Goal: Transaction & Acquisition: Purchase product/service

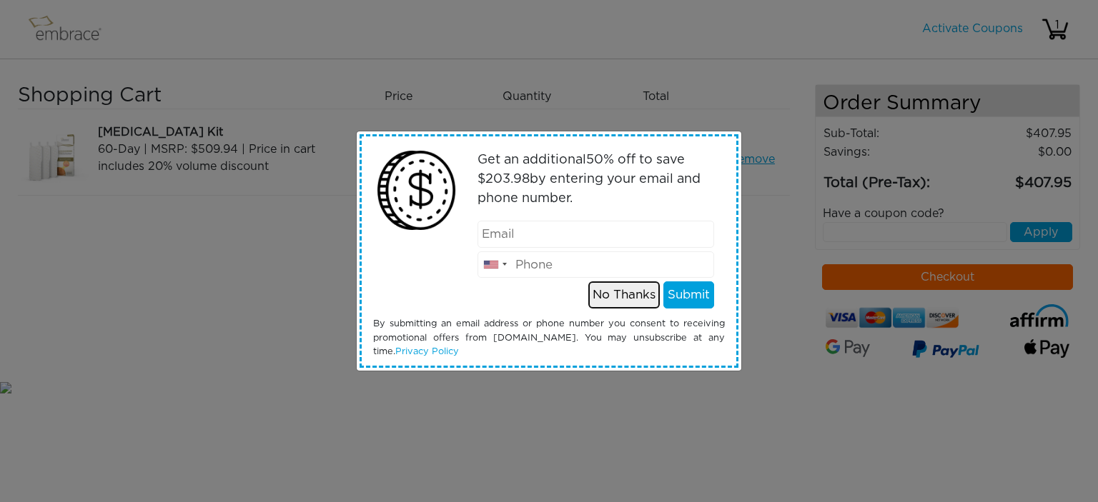
click at [632, 294] on button "No Thanks" at bounding box center [623, 295] width 71 height 27
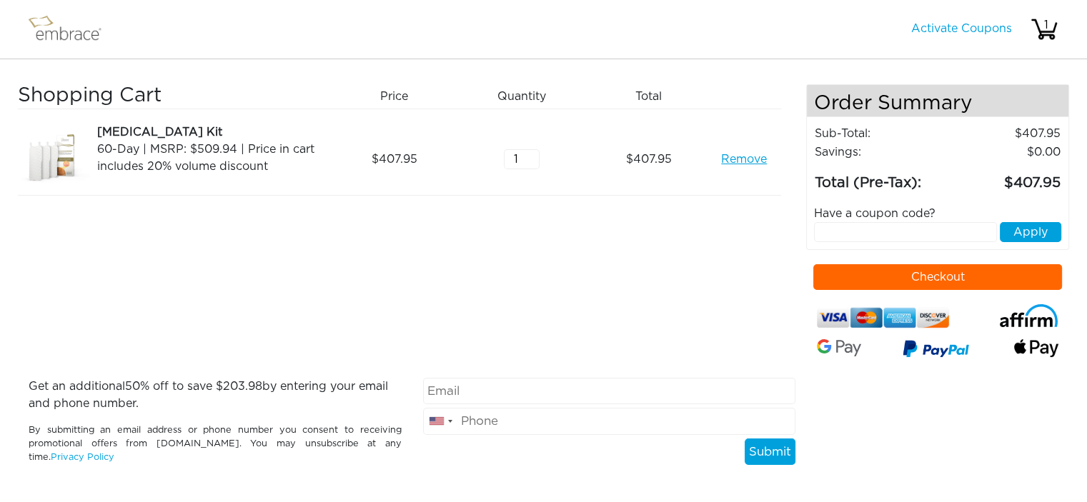
click at [863, 228] on input "text" at bounding box center [905, 232] width 183 height 20
type input "EXTRACREDIT"
click at [935, 33] on link "Activate Coupons" at bounding box center [961, 28] width 101 height 11
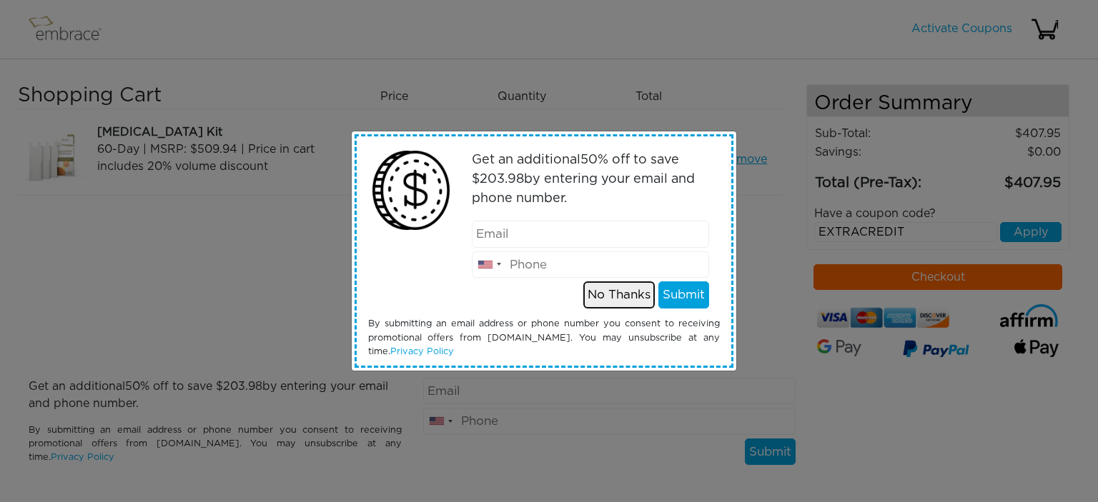
click at [594, 289] on button "No Thanks" at bounding box center [618, 295] width 71 height 27
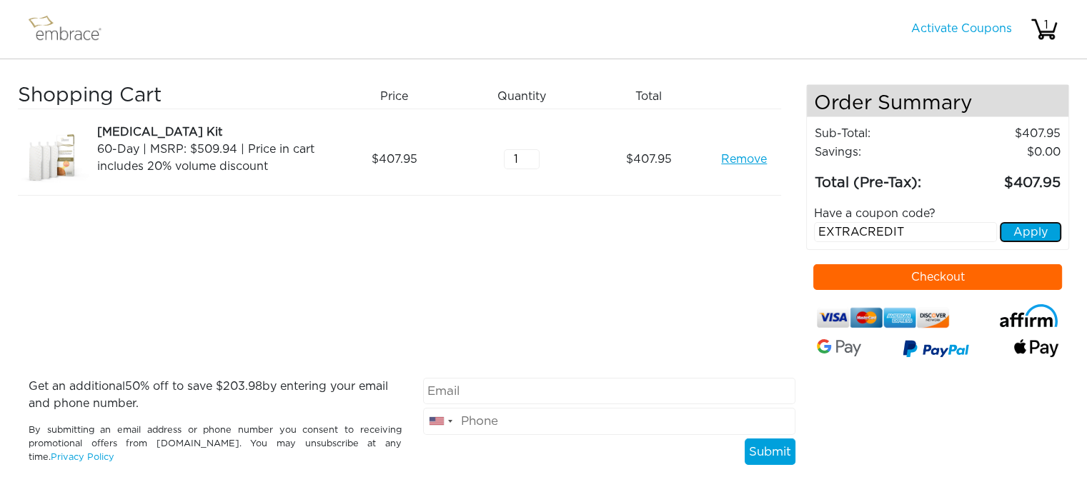
click at [1016, 231] on button "Apply" at bounding box center [1030, 232] width 61 height 20
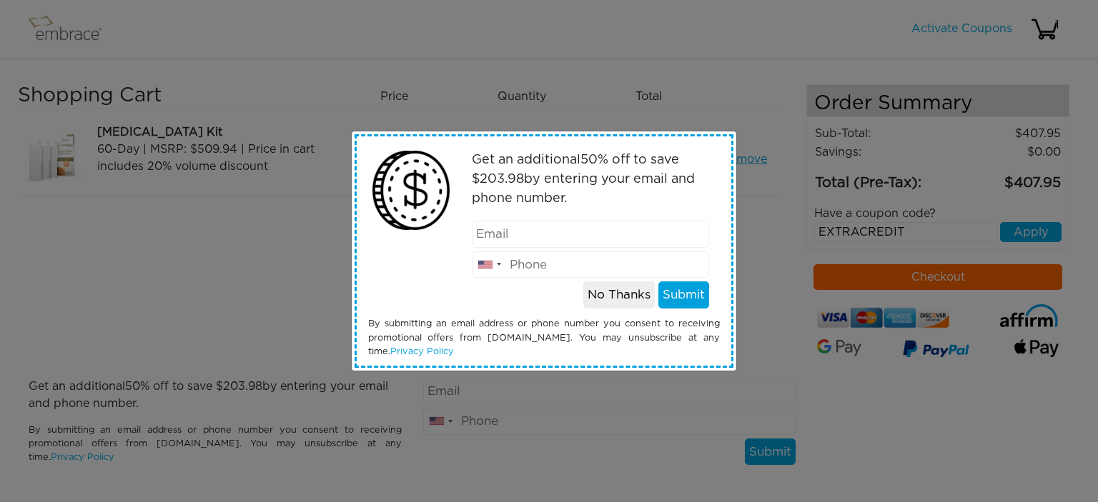
click at [548, 237] on input "email" at bounding box center [590, 234] width 237 height 27
type input "mandariehl@gmail.com"
type input "7159147424"
click at [676, 295] on button "Submit" at bounding box center [683, 295] width 51 height 27
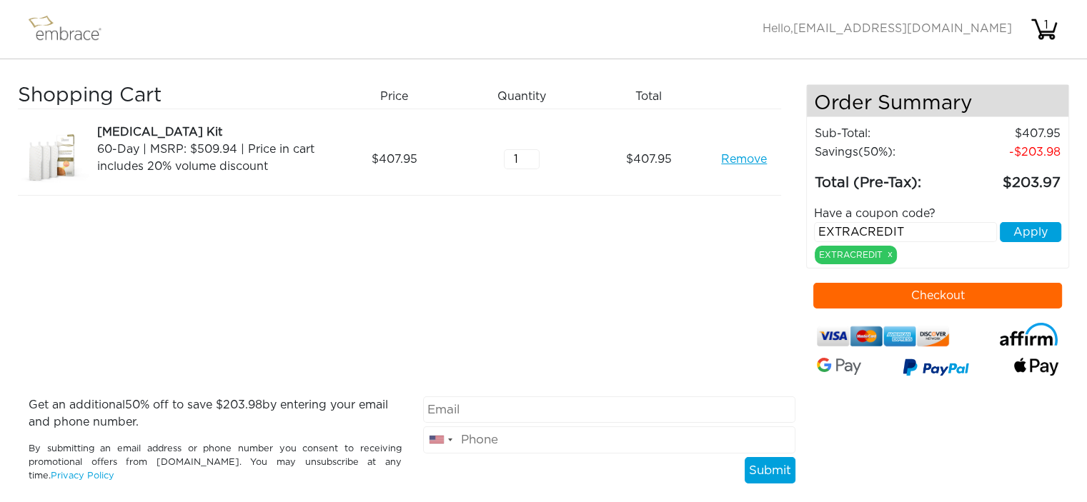
click at [979, 297] on button "Checkout" at bounding box center [937, 296] width 249 height 26
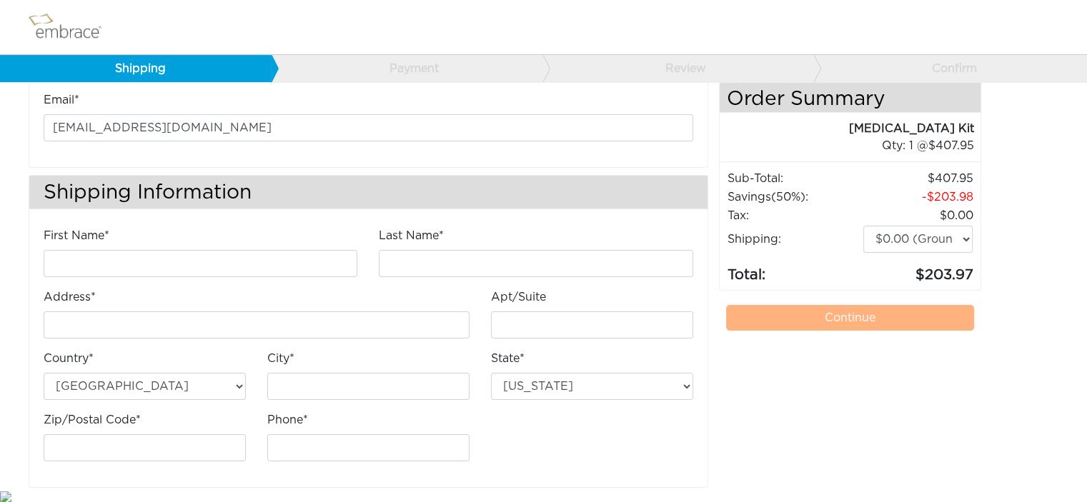
scroll to position [78, 0]
click at [269, 262] on input "First Name*" at bounding box center [201, 262] width 314 height 27
type input "Manda"
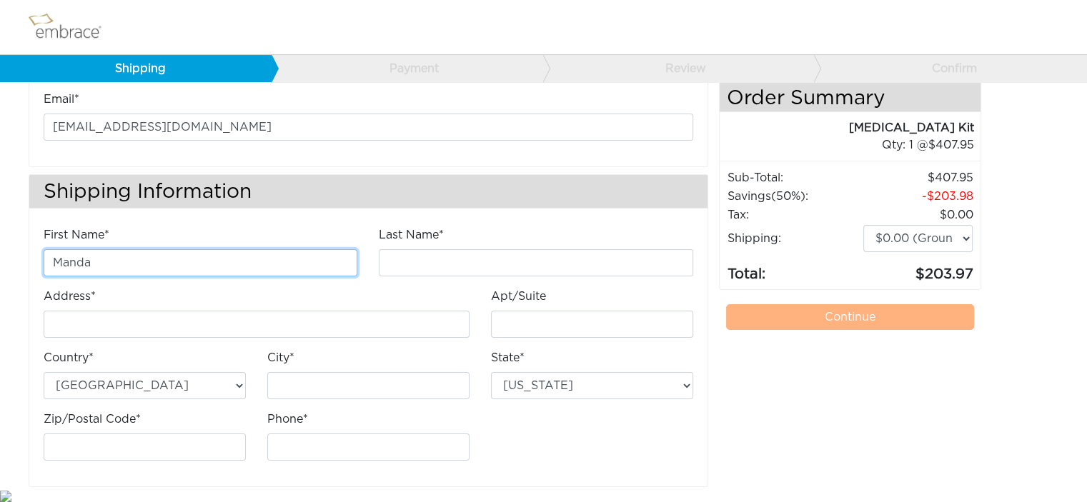
type input "Riehl"
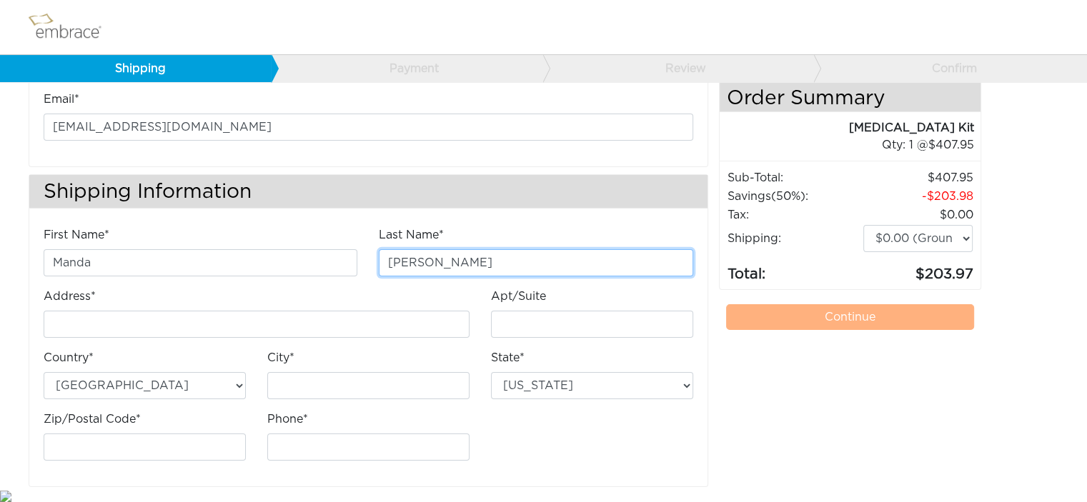
type input "[STREET_ADDRESS]"
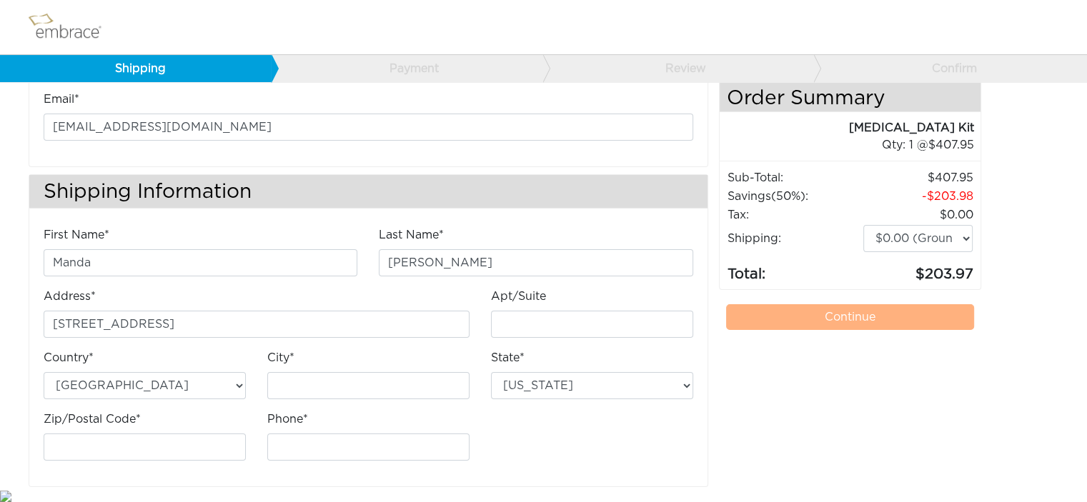
type input "Terre Haute"
select select "IN"
type input "47803"
type input "7159147424"
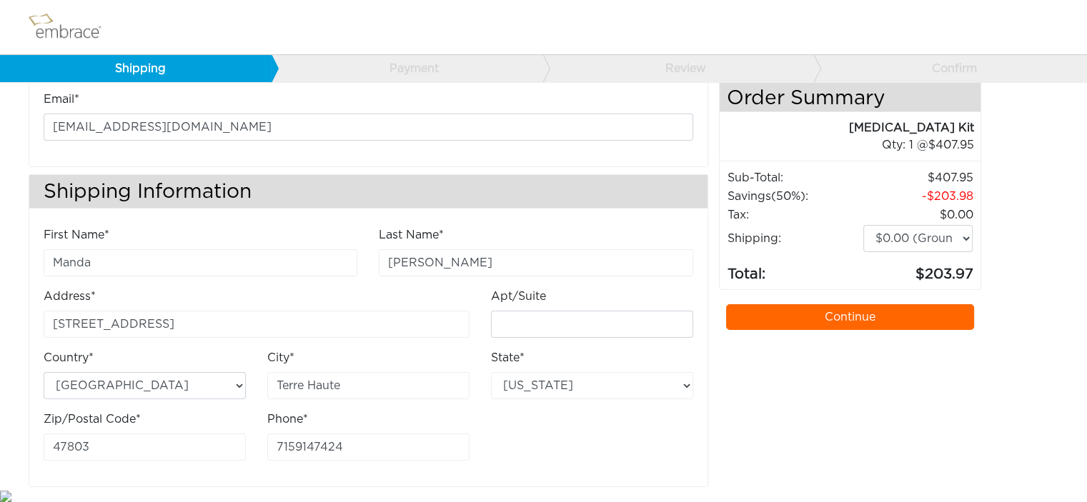
click at [903, 317] on link "Continue" at bounding box center [850, 317] width 249 height 26
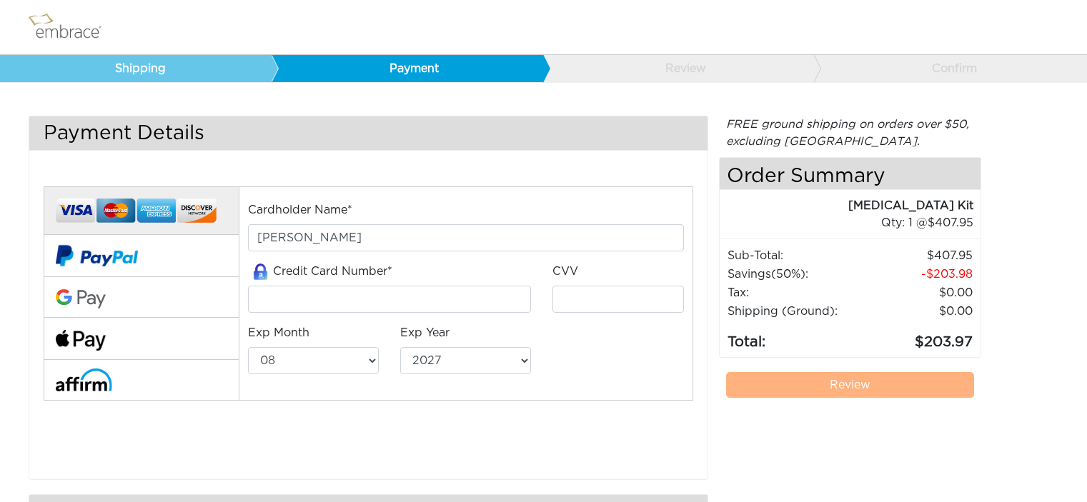
select select "8"
select select "2027"
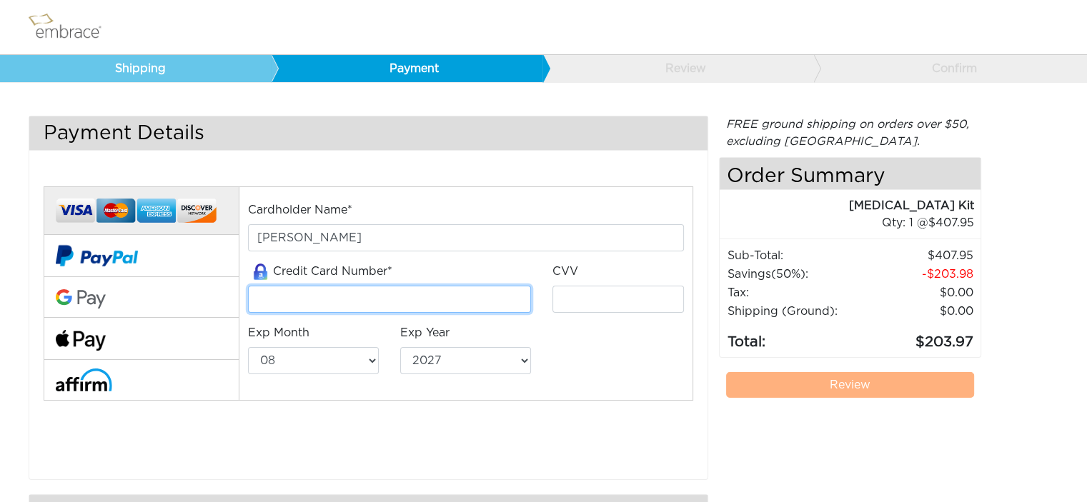
click at [336, 299] on input "tel" at bounding box center [390, 299] width 284 height 27
type input "[CREDIT_CARD_NUMBER]"
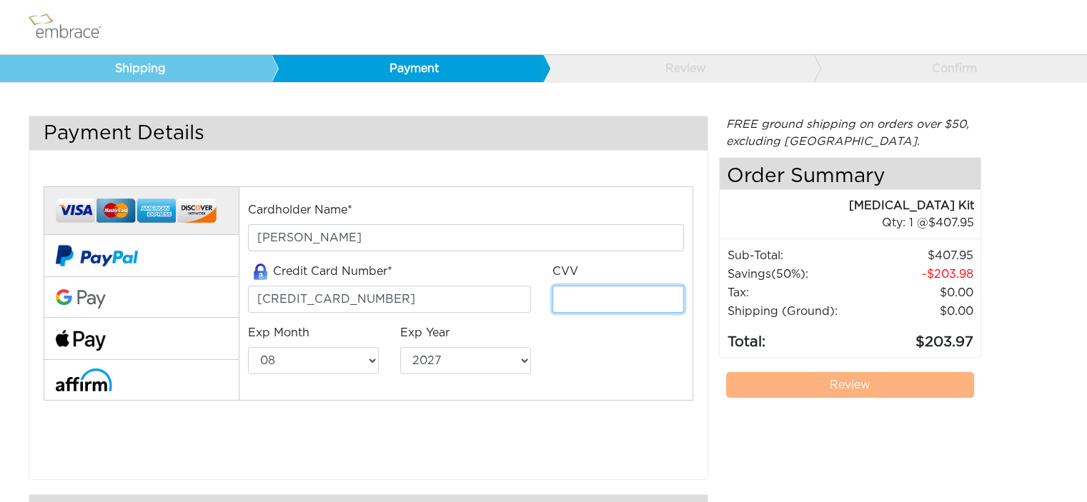
type input "977"
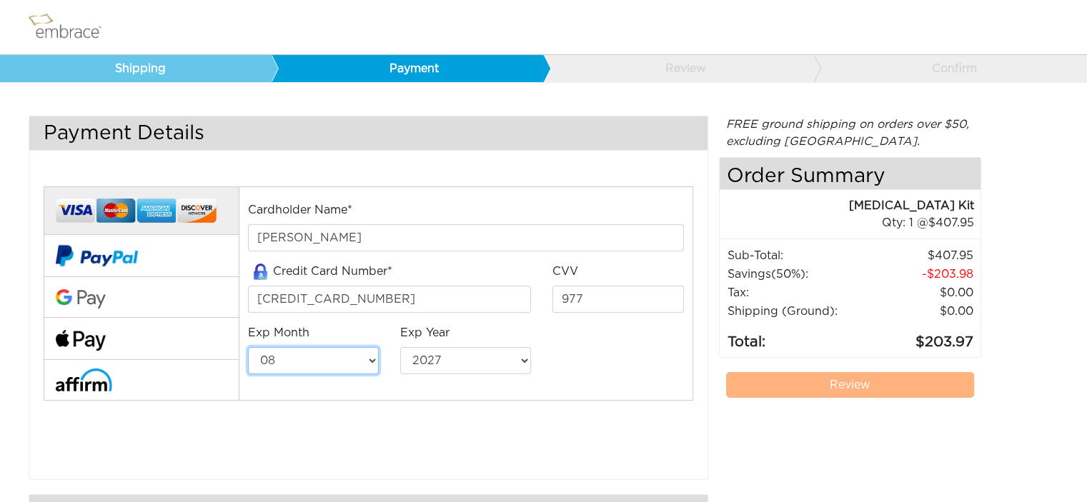
select select "10"
select select "2029"
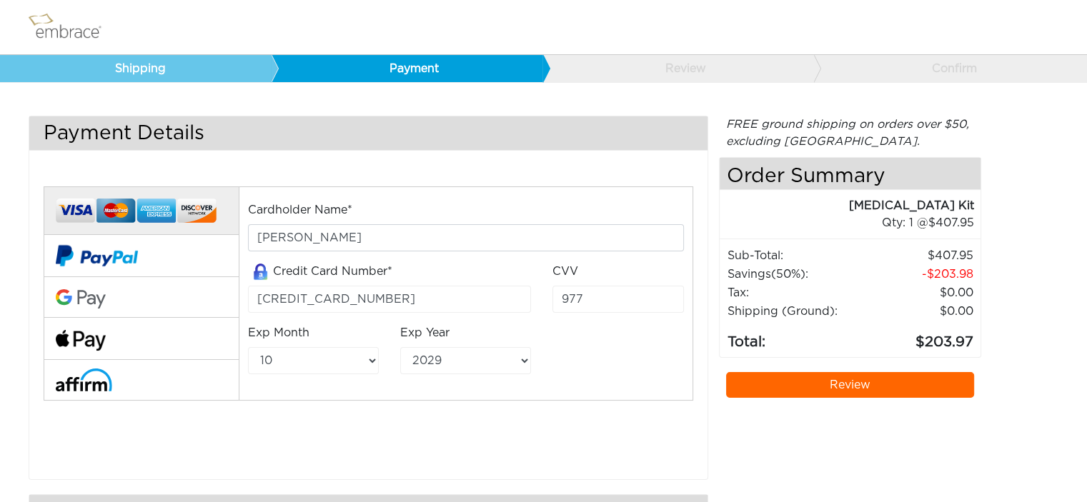
click at [823, 383] on link "Review" at bounding box center [850, 385] width 249 height 26
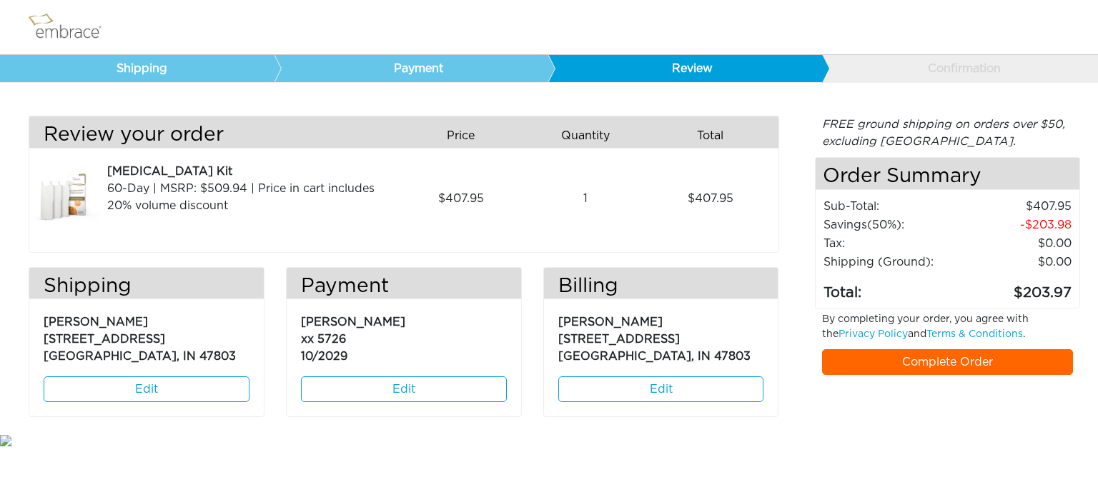
click at [873, 367] on link "Complete Order" at bounding box center [948, 362] width 252 height 26
